Goal: Task Accomplishment & Management: Use online tool/utility

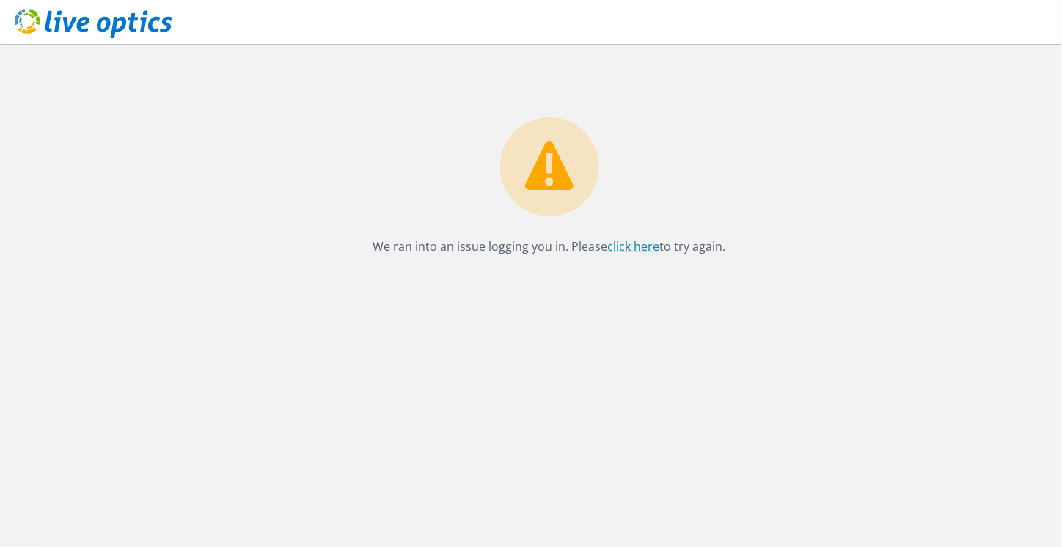
click at [634, 245] on link "click here" at bounding box center [634, 246] width 52 height 16
click at [640, 250] on link "click here" at bounding box center [634, 246] width 52 height 16
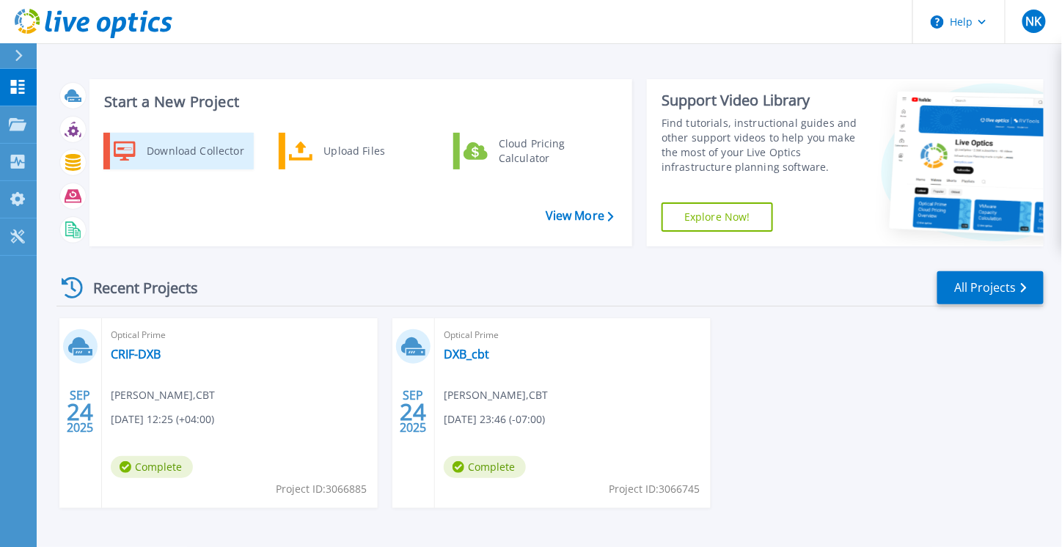
click at [207, 150] on div "Download Collector" at bounding box center [194, 150] width 111 height 29
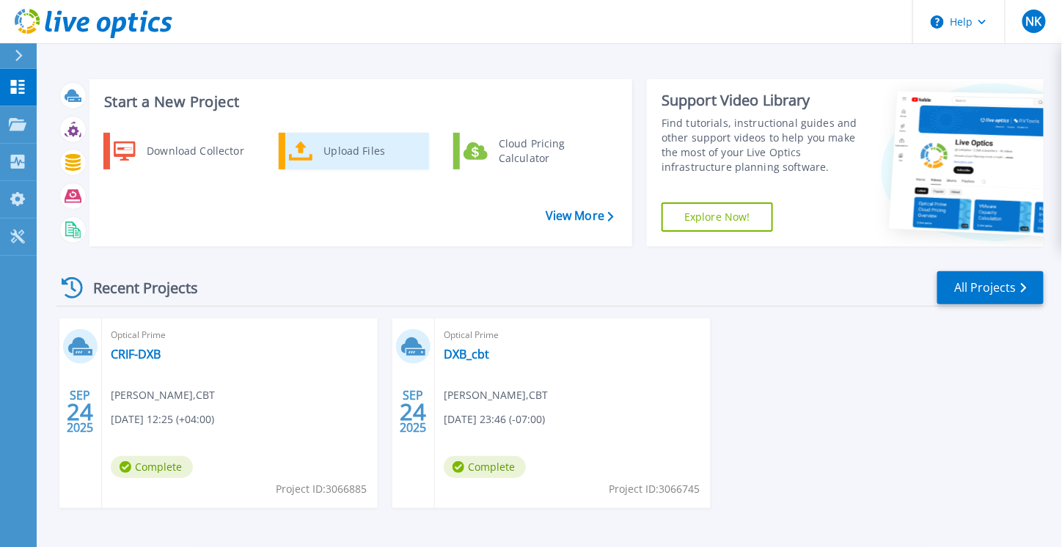
click at [324, 161] on div "Upload Files" at bounding box center [371, 150] width 109 height 29
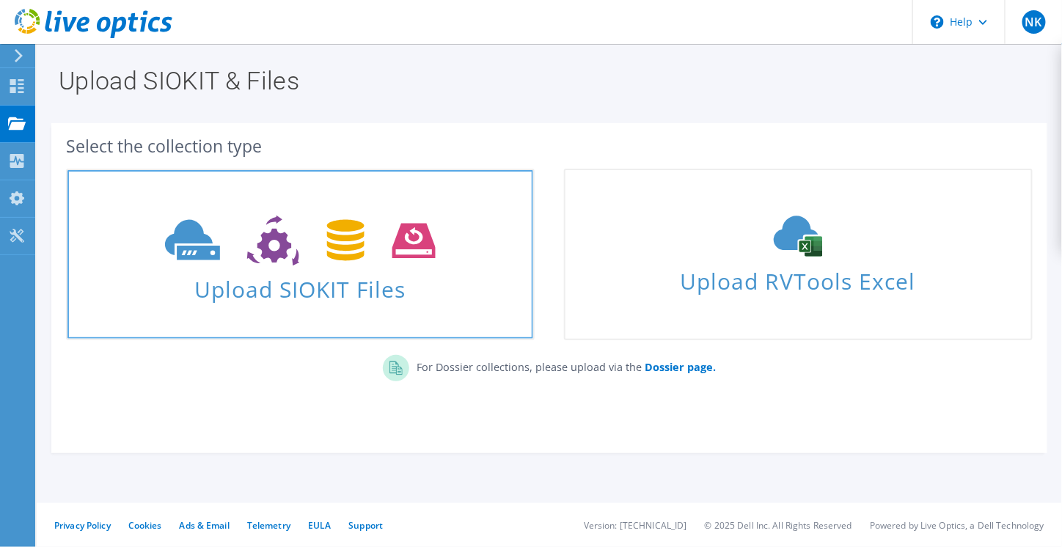
click at [202, 237] on use at bounding box center [300, 241] width 271 height 51
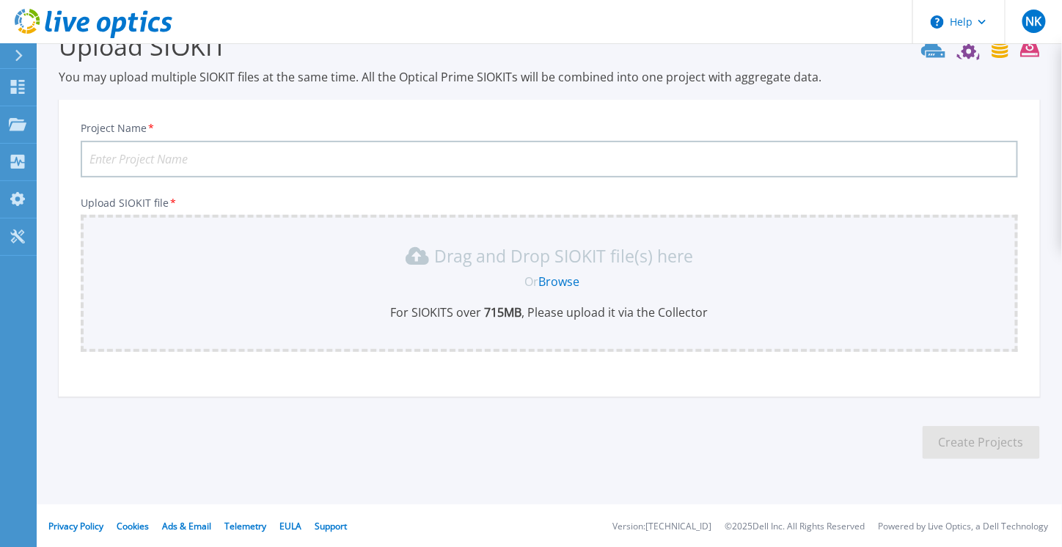
scroll to position [37, 0]
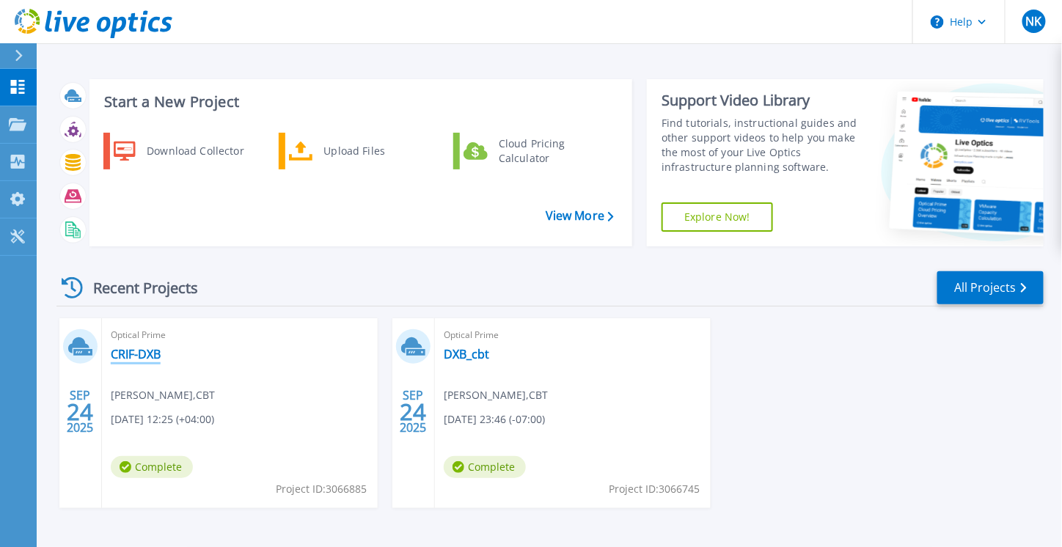
click at [144, 358] on link "CRIF-DXB" at bounding box center [136, 354] width 50 height 15
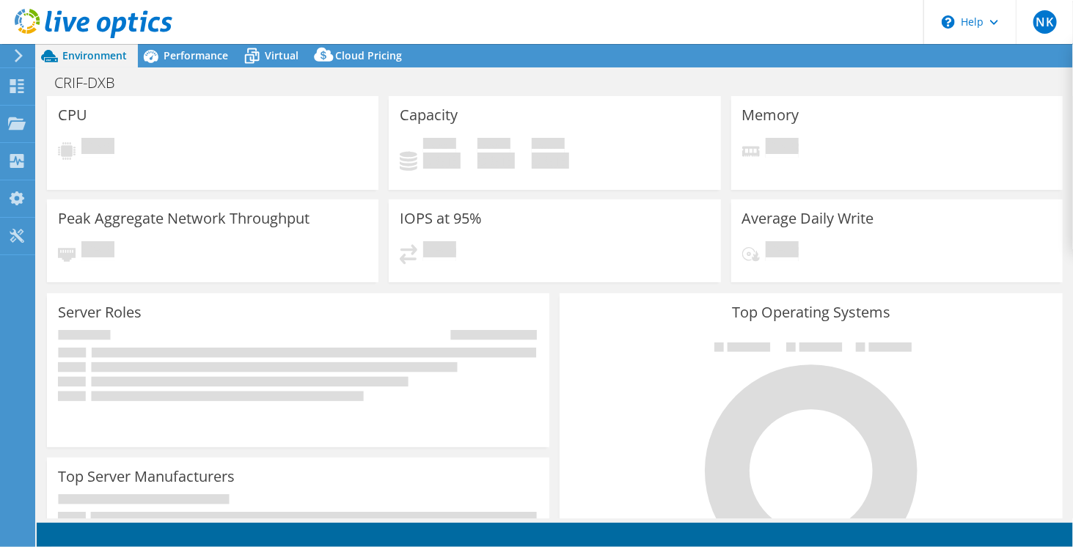
select select "USD"
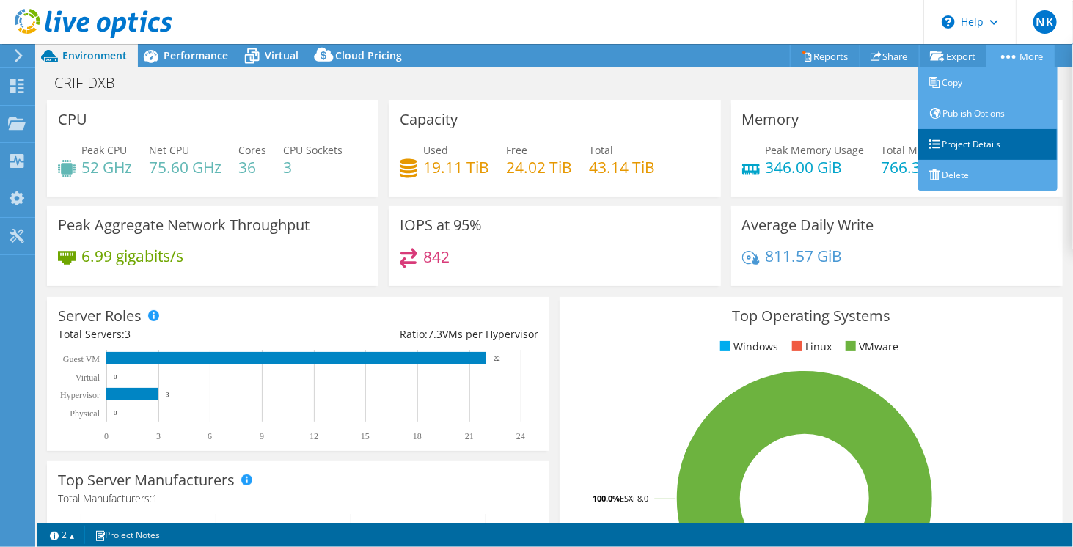
click at [977, 137] on link "Project Details" at bounding box center [987, 144] width 139 height 31
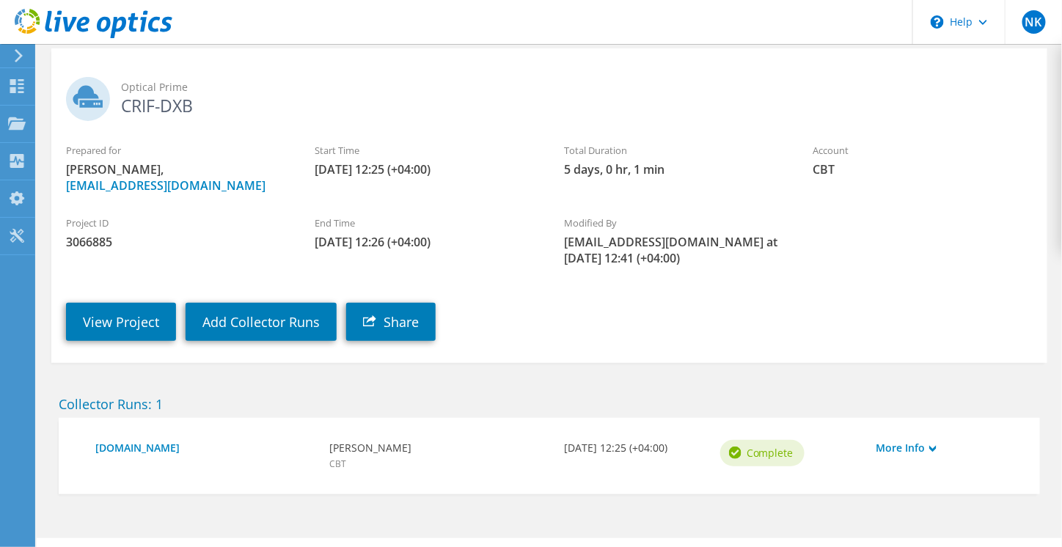
scroll to position [100, 0]
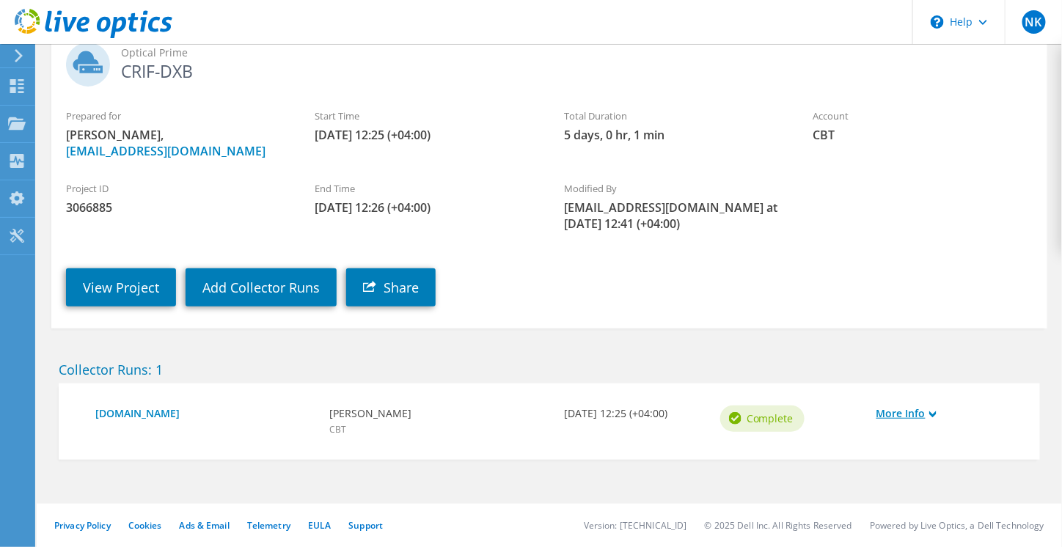
click at [934, 417] on icon at bounding box center [932, 414] width 7 height 7
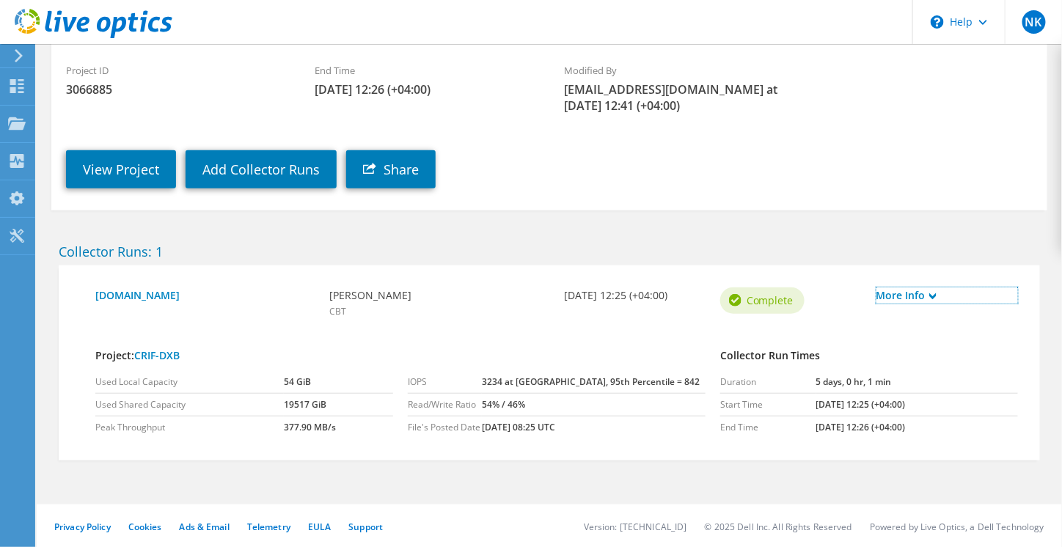
scroll to position [0, 0]
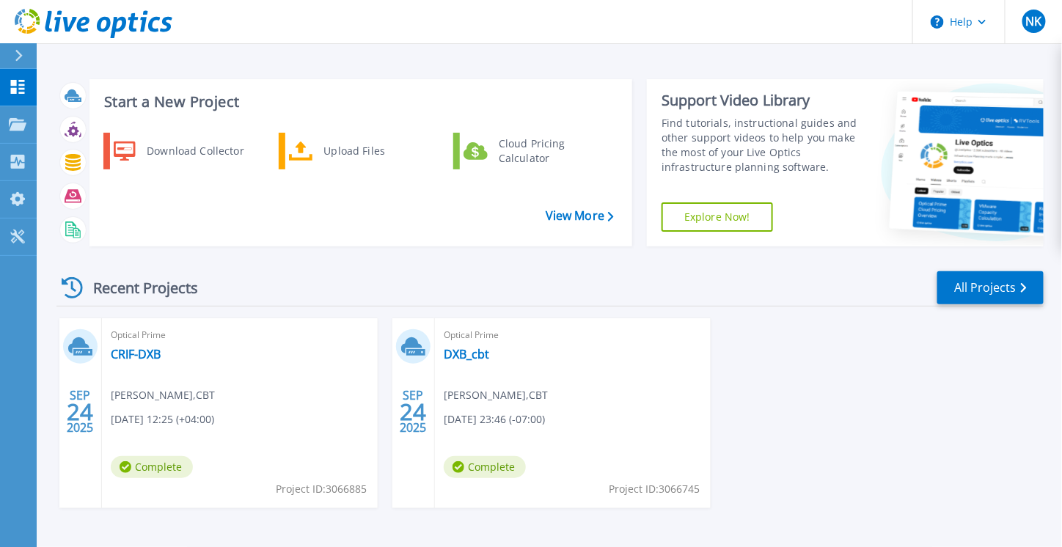
click at [18, 118] on icon at bounding box center [18, 124] width 18 height 12
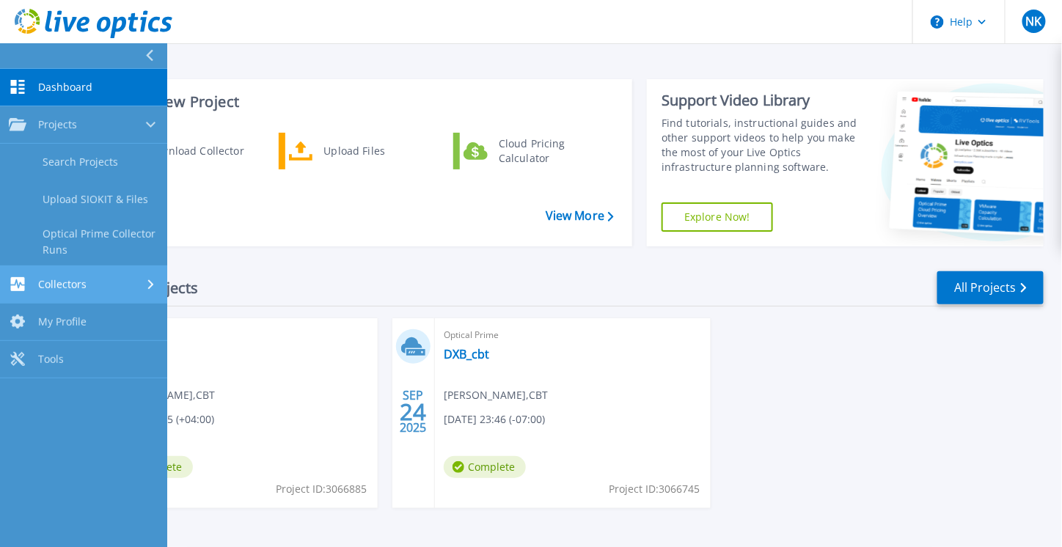
click at [119, 279] on div "Collectors" at bounding box center [84, 284] width 150 height 14
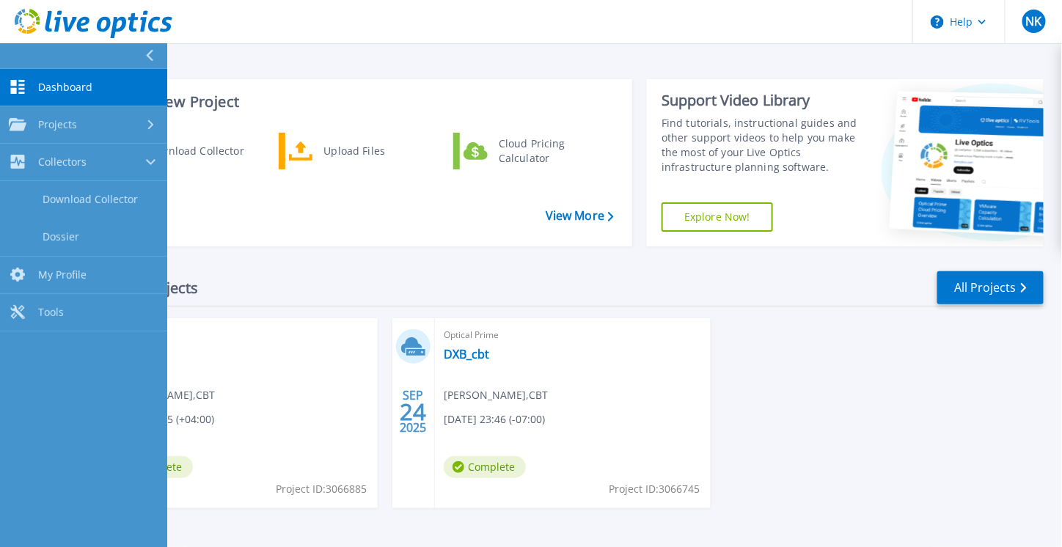
click at [302, 277] on div "Recent Projects All Projects" at bounding box center [549, 288] width 987 height 37
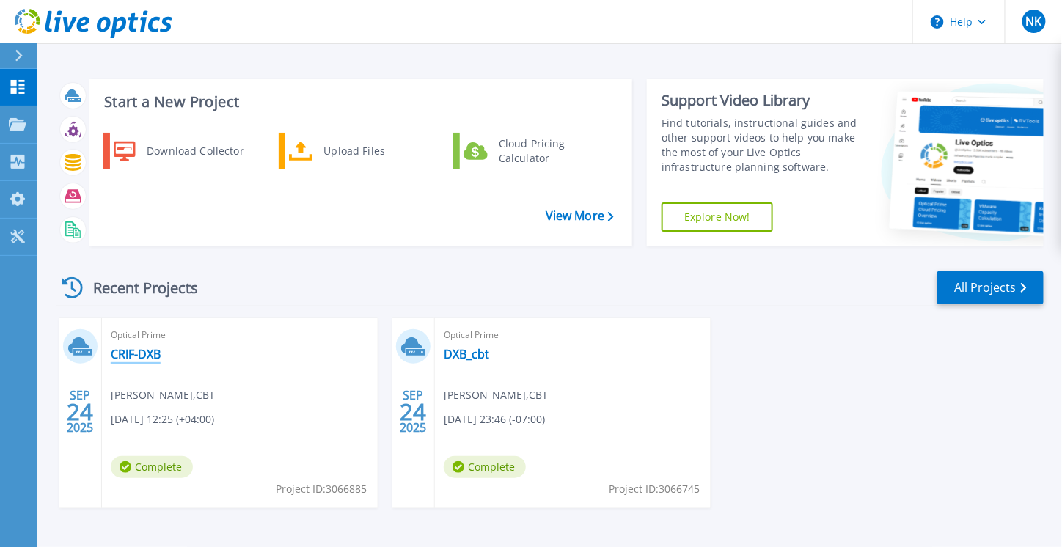
click at [145, 350] on link "CRIF-DXB" at bounding box center [136, 354] width 50 height 15
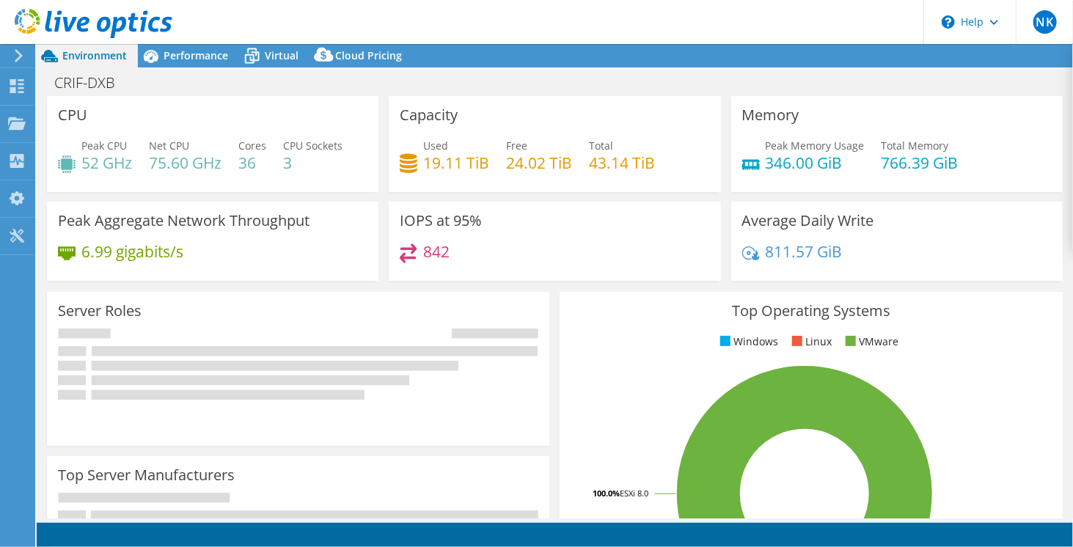
select select "USD"
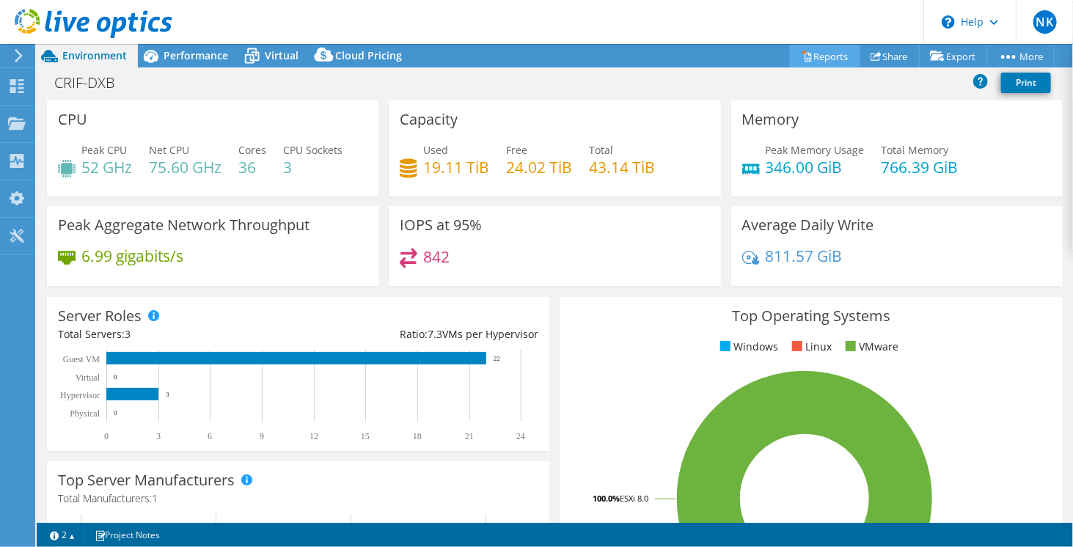
click at [836, 59] on link "Reports" at bounding box center [825, 56] width 70 height 23
click at [884, 56] on link "Share" at bounding box center [890, 56] width 60 height 23
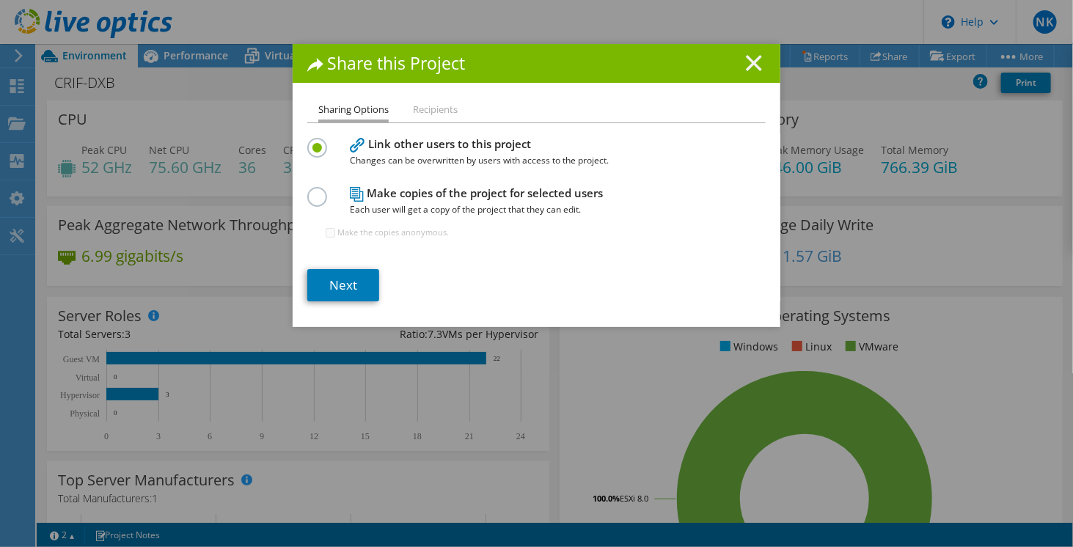
click at [747, 67] on line at bounding box center [754, 63] width 15 height 15
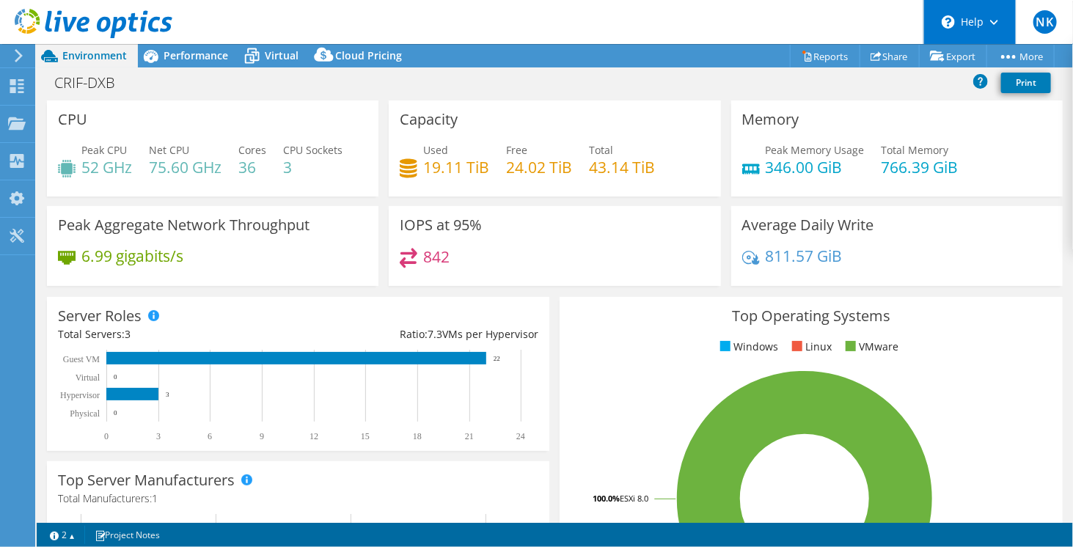
click at [997, 21] on use at bounding box center [994, 22] width 8 height 5
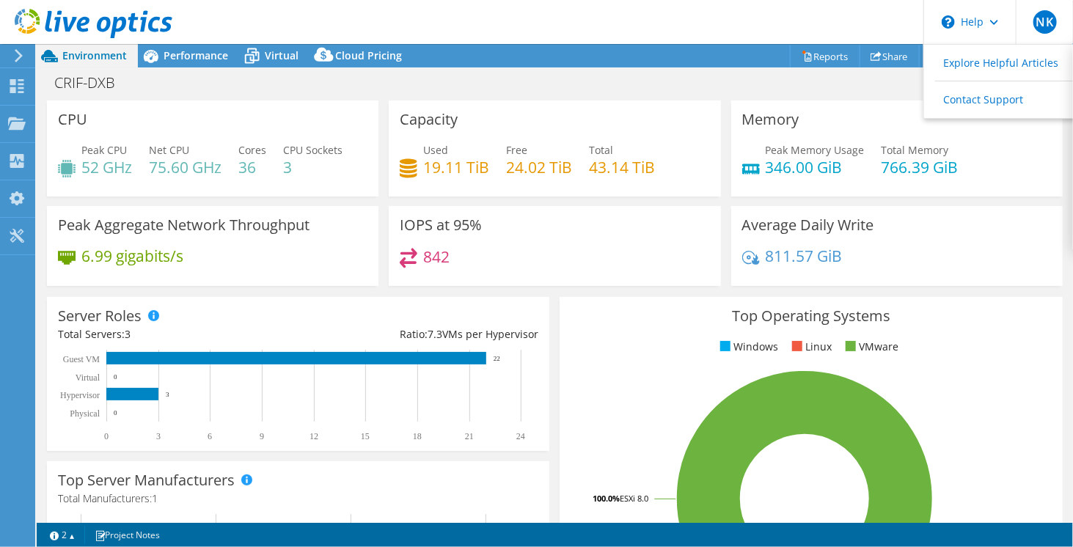
click at [301, 26] on header "NK End User Naveen Kuriakose naveen@cbt.ae CBT My Profile Log Out \n Help Explo…" at bounding box center [536, 22] width 1073 height 44
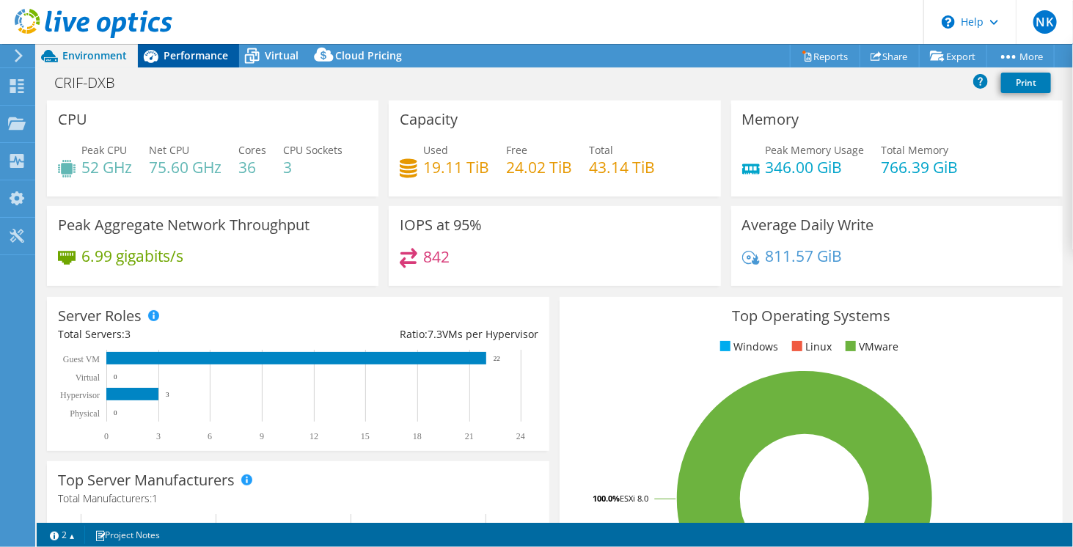
click at [200, 52] on span "Performance" at bounding box center [196, 55] width 65 height 14
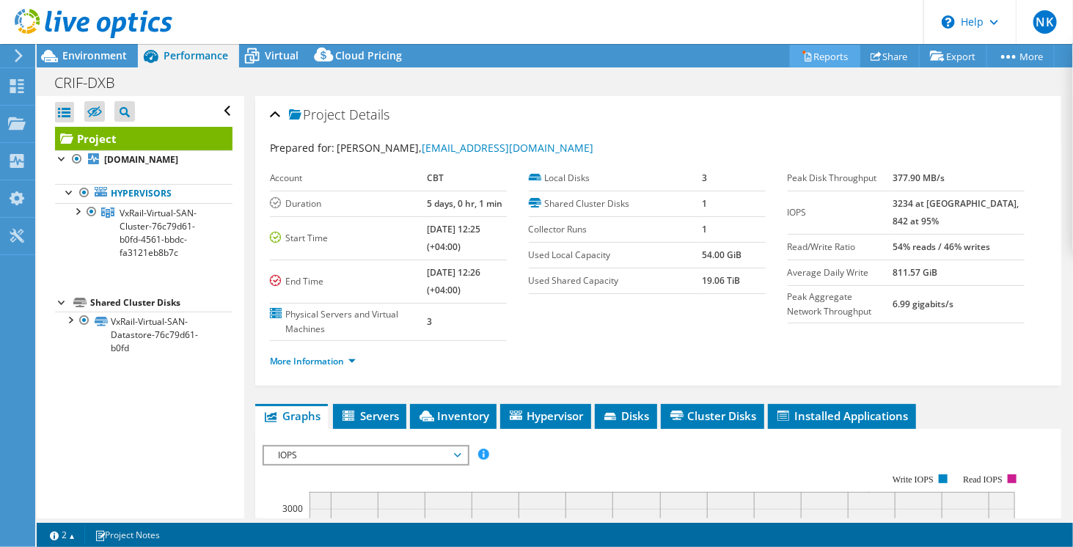
click at [811, 56] on link "Reports" at bounding box center [825, 56] width 70 height 23
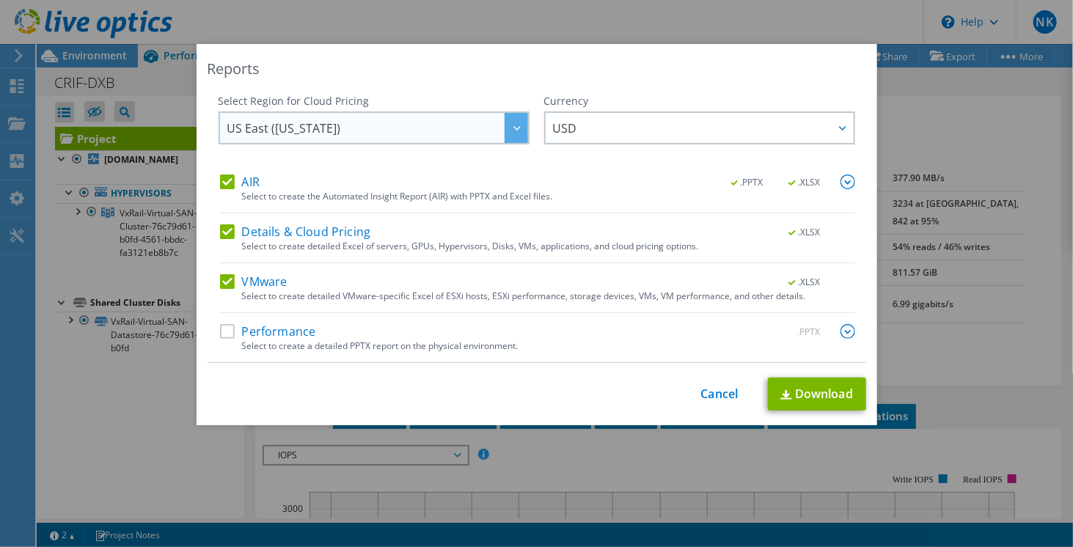
click at [513, 126] on icon at bounding box center [516, 128] width 7 height 4
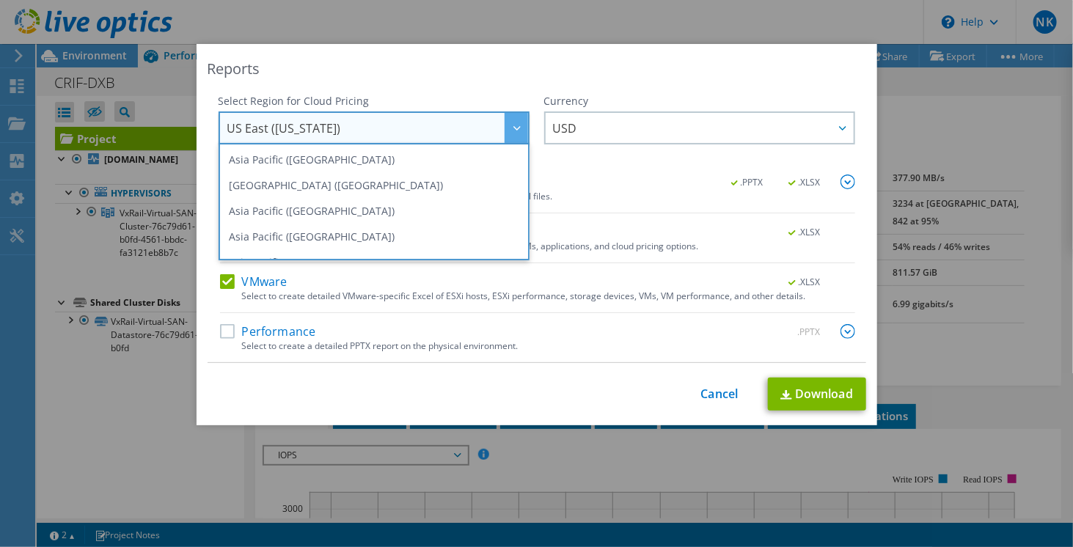
click at [488, 56] on div "Reports Select Region for Cloud Pricing Asia Pacific (Hong Kong) Asia Pacific (…" at bounding box center [537, 234] width 681 height 381
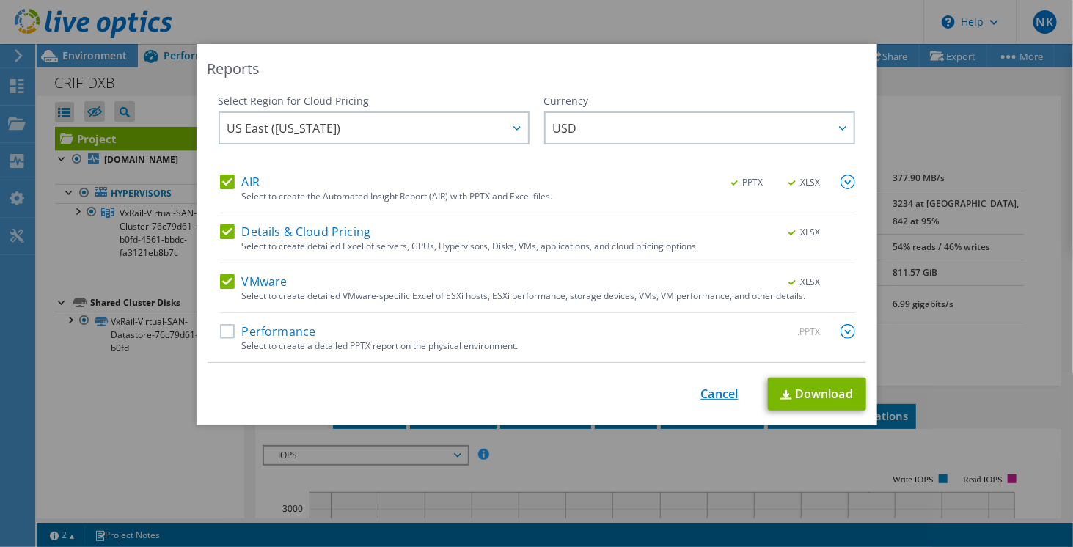
click at [701, 391] on link "Cancel" at bounding box center [719, 394] width 37 height 14
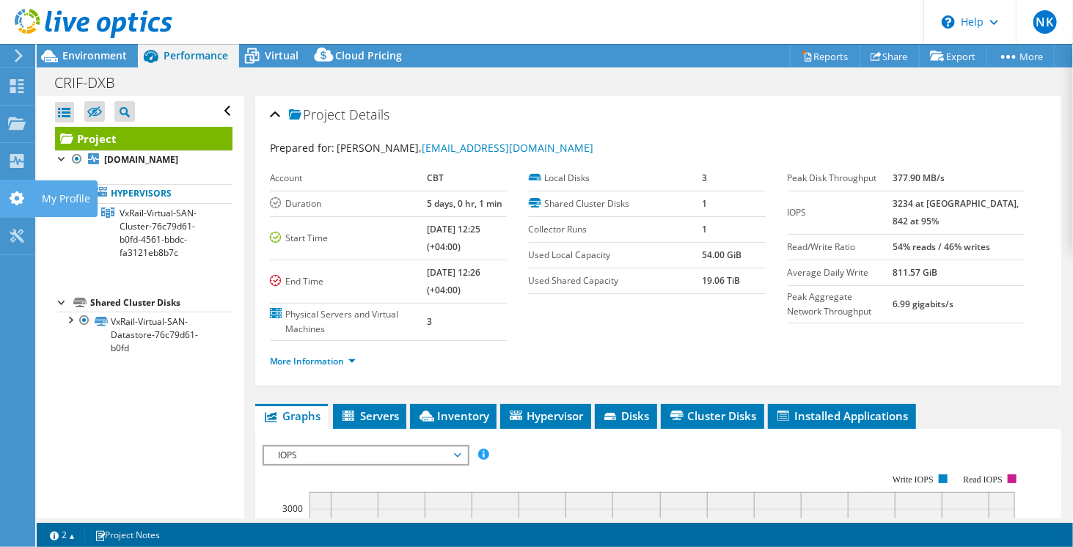
click at [19, 193] on use at bounding box center [17, 198] width 15 height 14
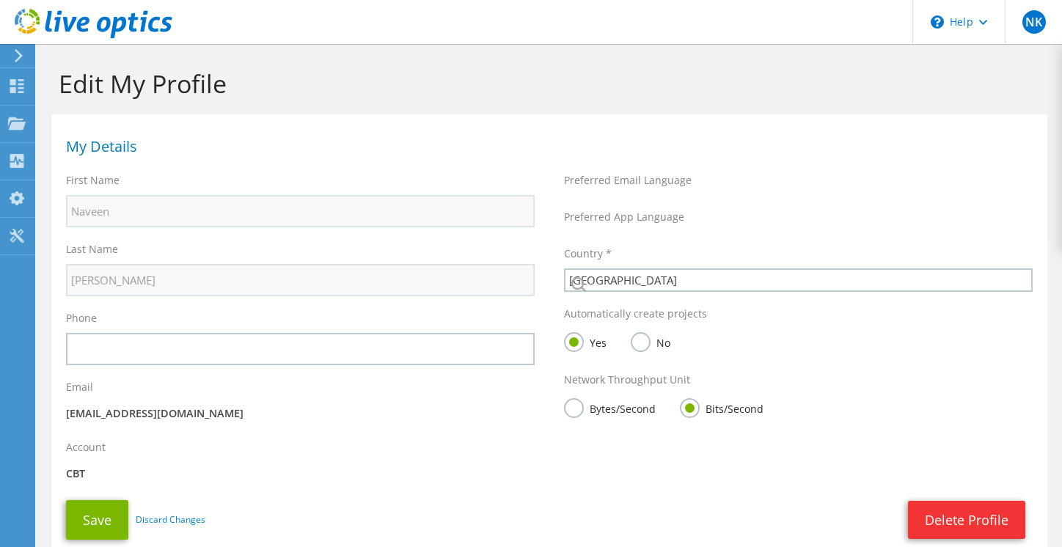
select select "2"
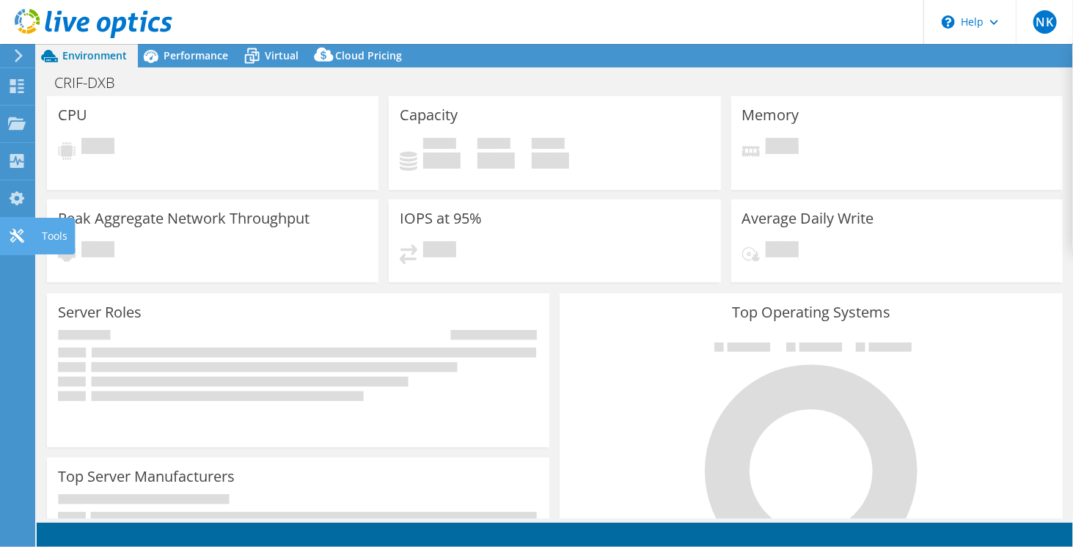
click at [20, 240] on use at bounding box center [17, 236] width 14 height 14
select select "USD"
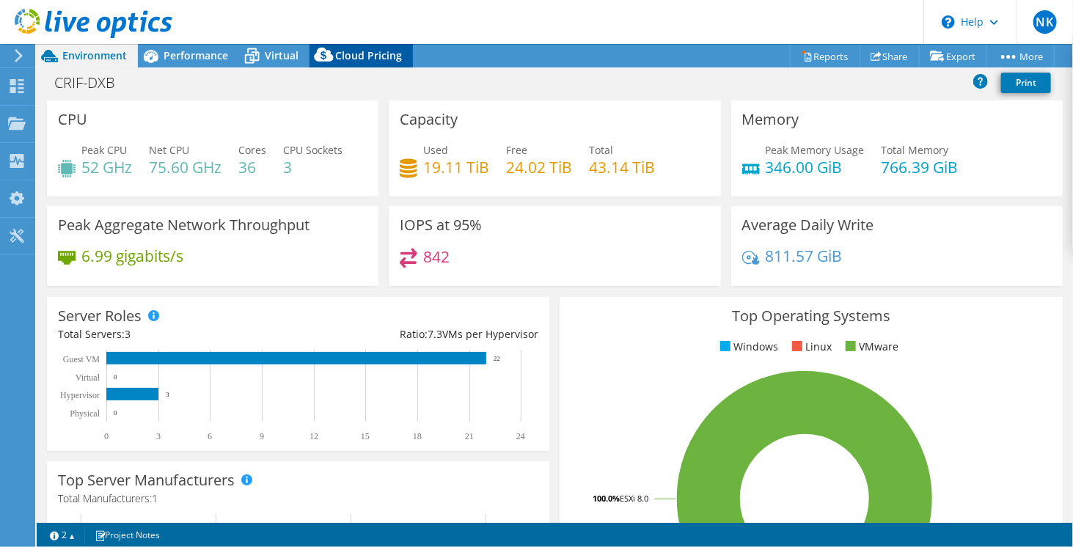
click at [370, 50] on span "Cloud Pricing" at bounding box center [368, 55] width 67 height 14
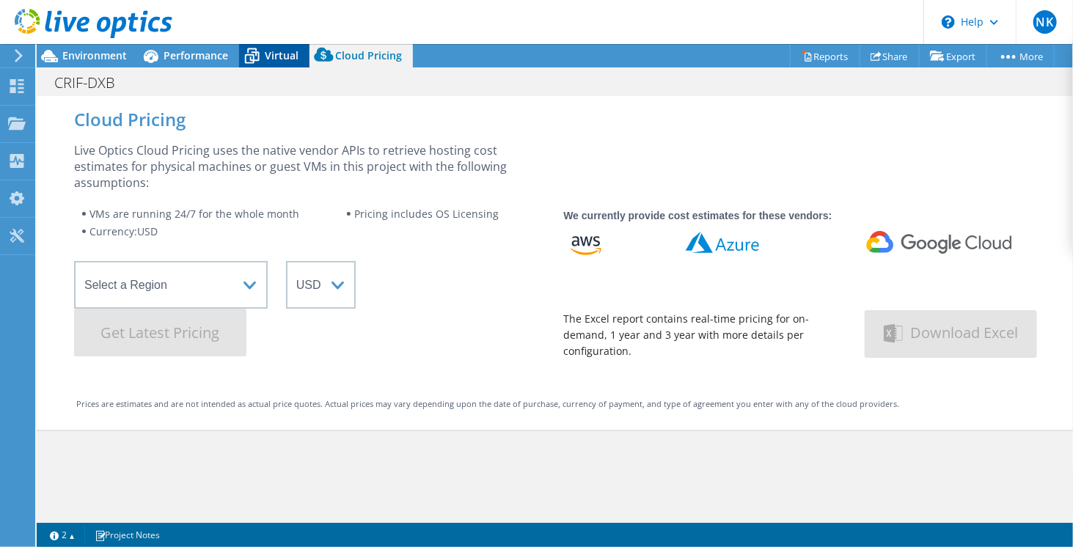
click at [270, 56] on span "Virtual" at bounding box center [282, 55] width 34 height 14
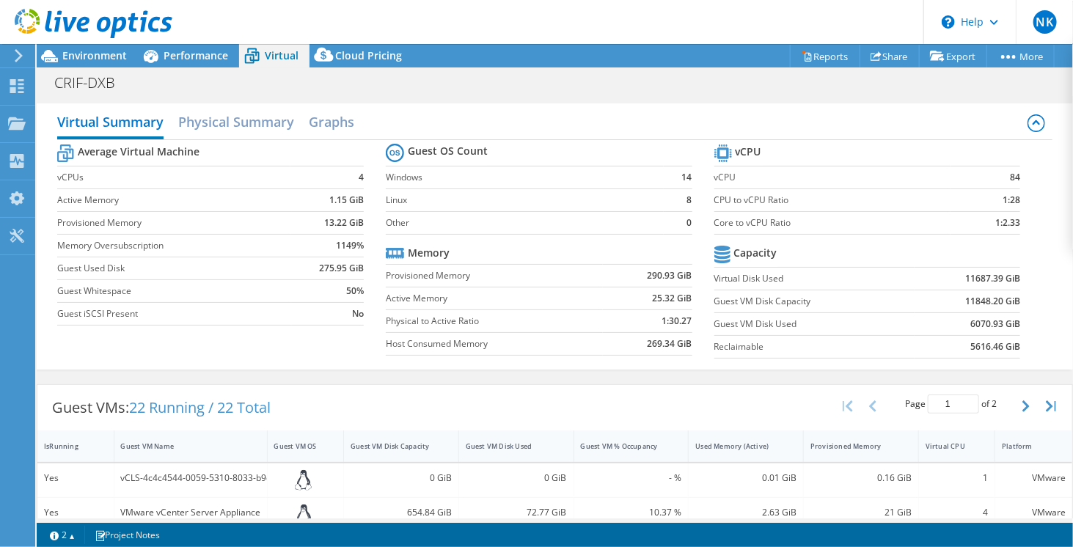
click at [271, 51] on span "Virtual" at bounding box center [282, 55] width 34 height 14
